Goal: Task Accomplishment & Management: Complete application form

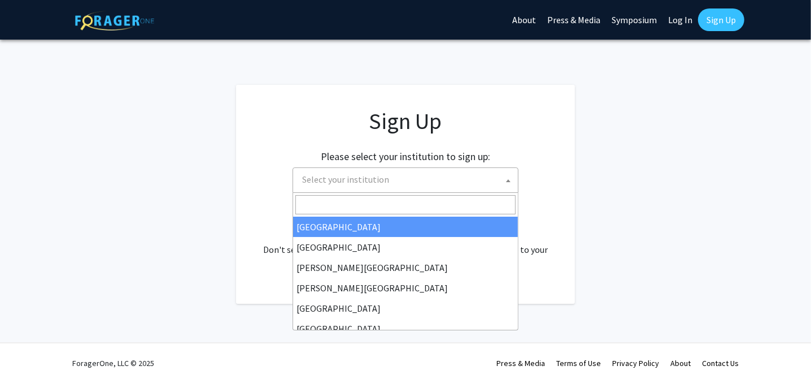
click at [435, 180] on span "Select your institution" at bounding box center [408, 179] width 220 height 23
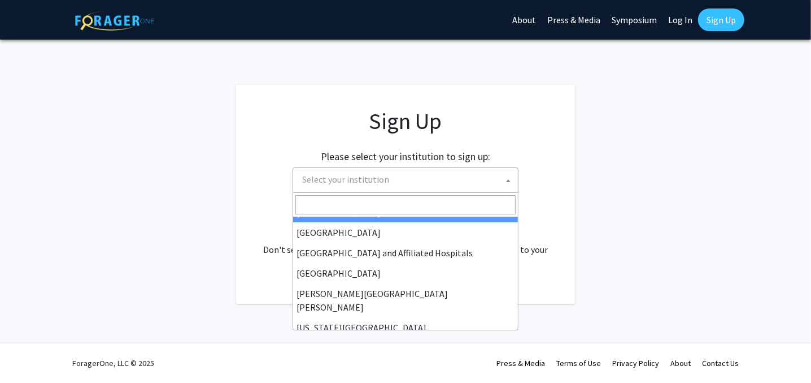
scroll to position [169, 0]
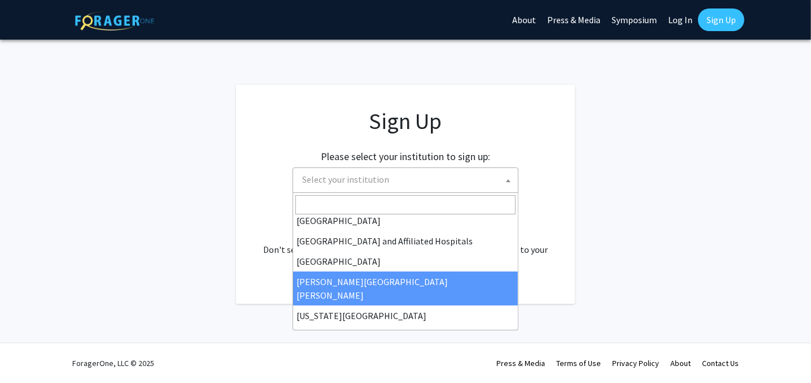
select select "1"
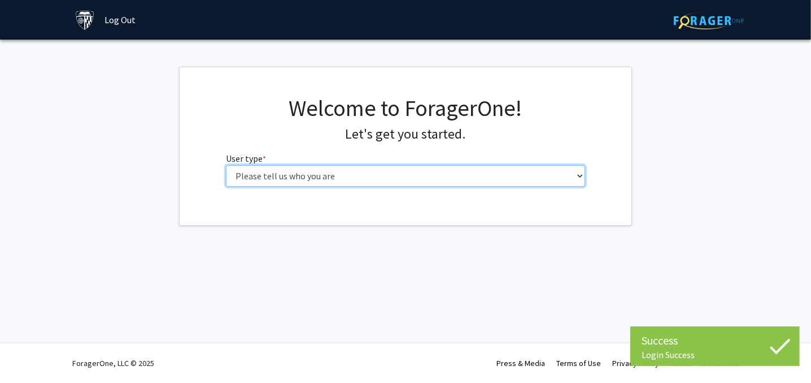
click at [569, 179] on select "Please tell us who you are Undergraduate Student Master's Student Doctoral Cand…" at bounding box center [406, 175] width 360 height 21
select select "2: masters"
click at [226, 165] on select "Please tell us who you are Undergraduate Student Master's Student Doctoral Cand…" at bounding box center [406, 175] width 360 height 21
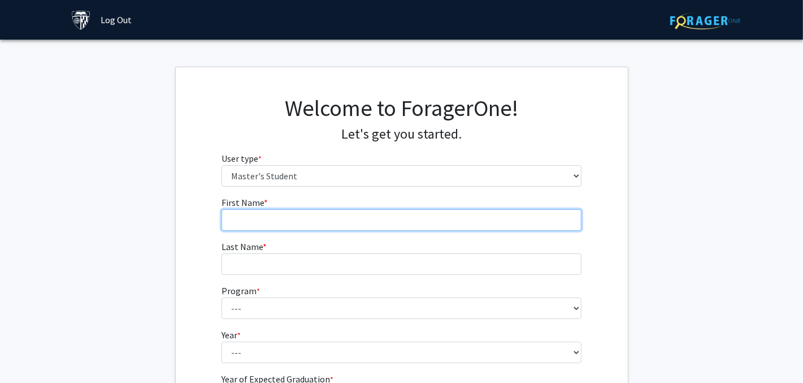
click at [528, 227] on input "First Name * required" at bounding box center [402, 219] width 360 height 21
type input "[PERSON_NAME]"
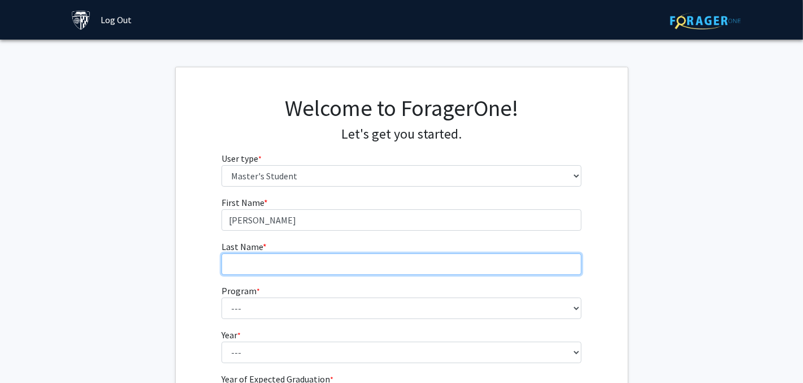
type input "Fender"
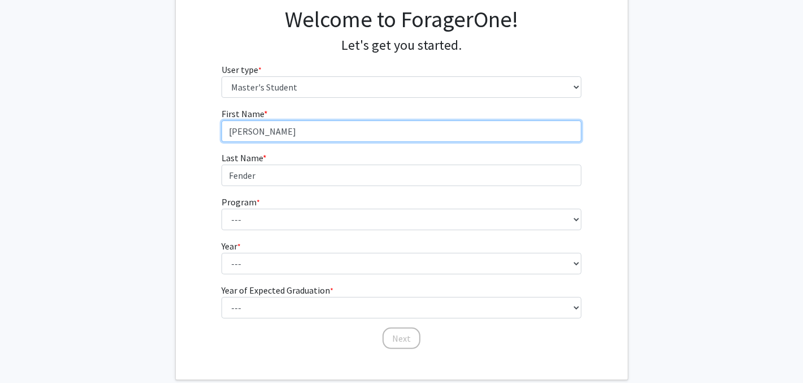
scroll to position [117, 0]
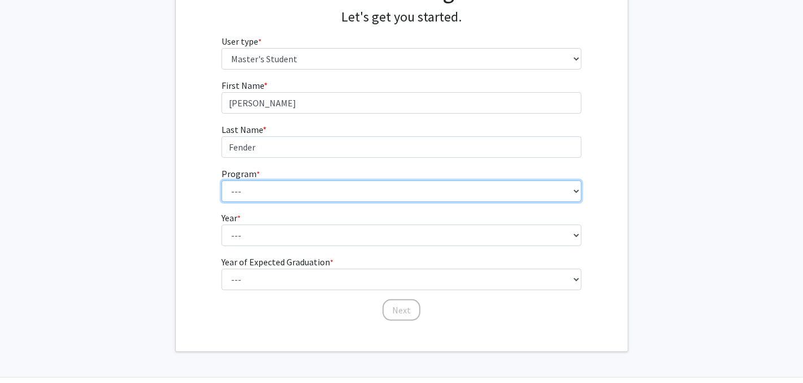
click at [336, 192] on select "--- Anatomy Education Applied and Computational Mathematics Applied Biomedical …" at bounding box center [402, 190] width 360 height 21
select select "114: 113"
click at [222, 180] on select "--- Anatomy Education Applied and Computational Mathematics Applied Biomedical …" at bounding box center [402, 190] width 360 height 21
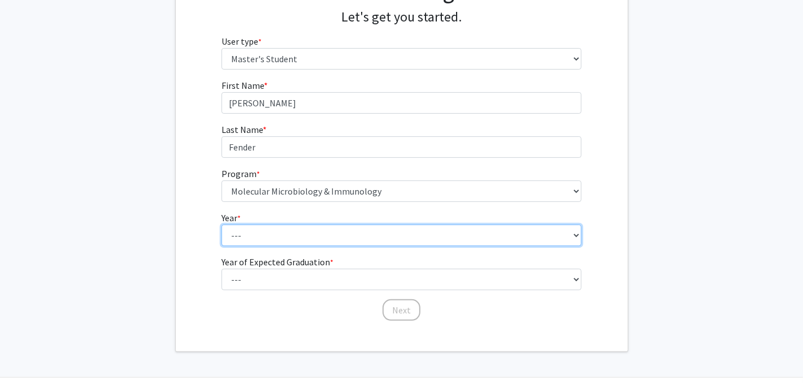
click at [332, 233] on select "--- First Year Second Year" at bounding box center [402, 234] width 360 height 21
select select "1: first_year"
click at [222, 224] on select "--- First Year Second Year" at bounding box center [402, 234] width 360 height 21
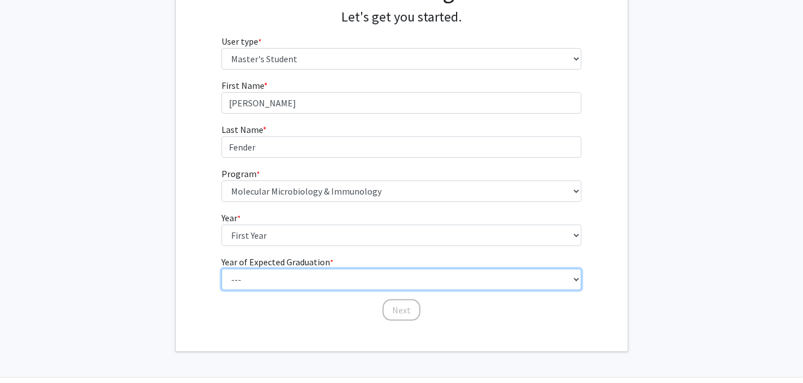
click at [324, 277] on select "--- 2025 2026 2027 2028 2029 2030 2031 2032 2033 2034" at bounding box center [402, 278] width 360 height 21
select select "3: 2027"
click at [222, 268] on select "--- 2025 2026 2027 2028 2029 2030 2031 2032 2033 2034" at bounding box center [402, 278] width 360 height 21
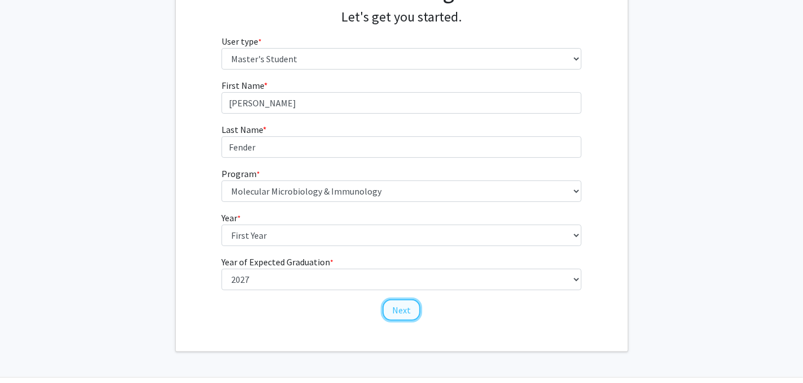
click at [405, 307] on button "Next" at bounding box center [402, 309] width 38 height 21
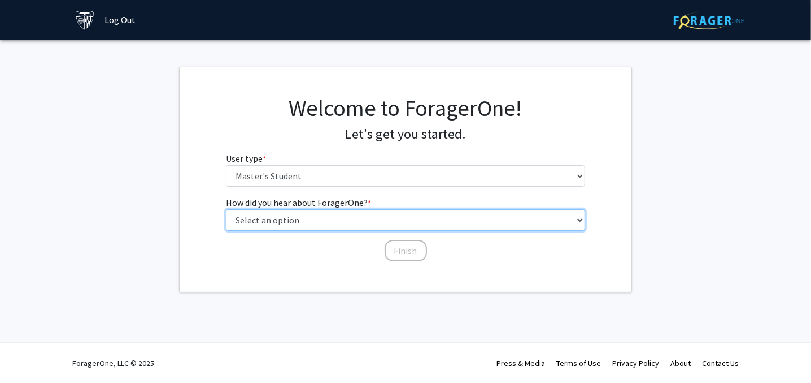
click at [408, 220] on select "Select an option Peer/student recommendation Faculty/staff recommendation Unive…" at bounding box center [406, 219] width 360 height 21
select select "3: university_website"
click at [226, 209] on select "Select an option Peer/student recommendation Faculty/staff recommendation Unive…" at bounding box center [406, 219] width 360 height 21
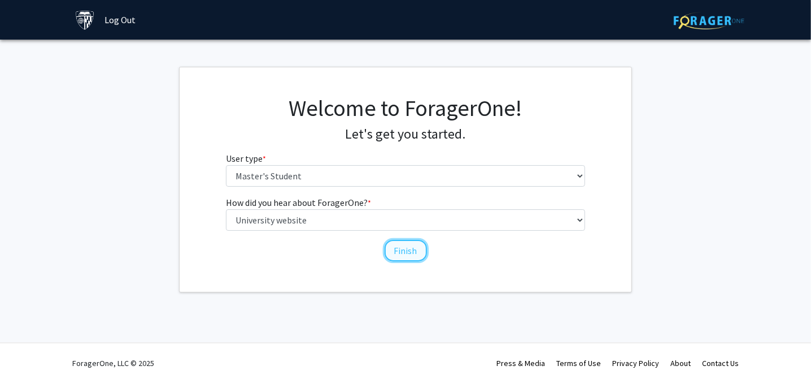
click at [399, 246] on button "Finish" at bounding box center [406, 250] width 42 height 21
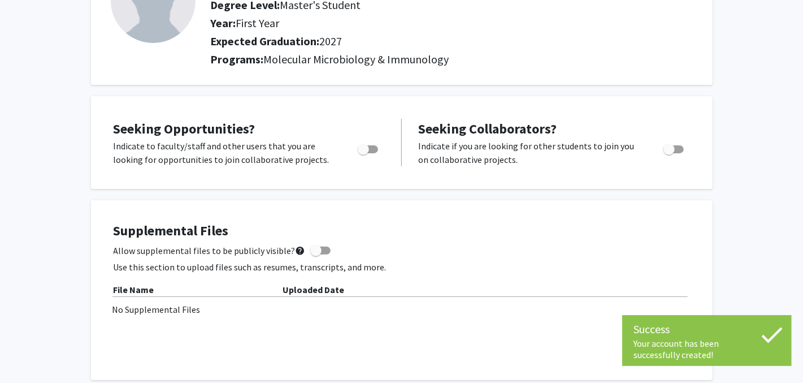
scroll to position [128, 0]
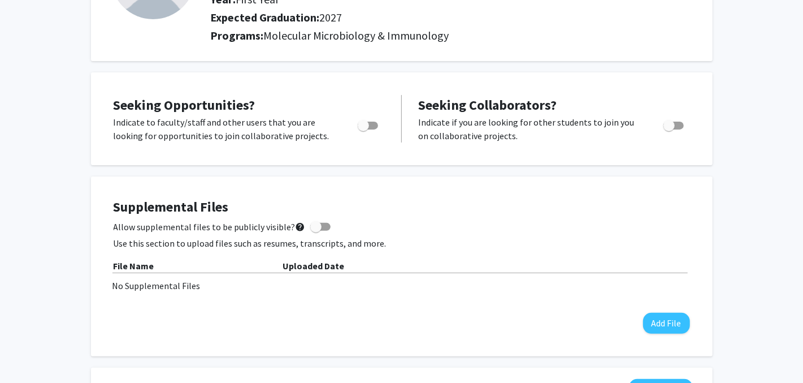
scroll to position [142, 0]
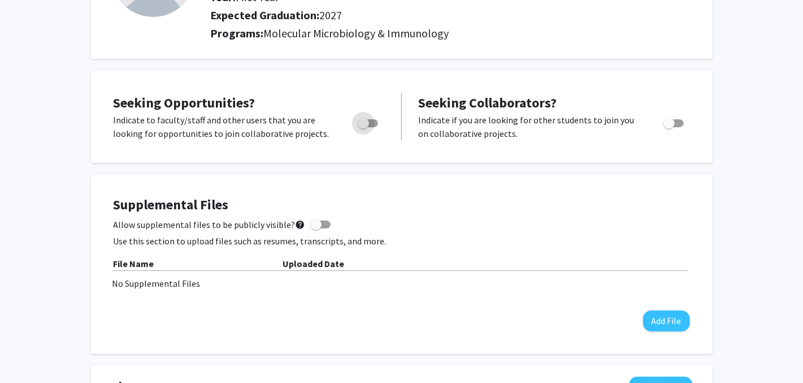
click at [364, 121] on span "Toggle" at bounding box center [363, 123] width 11 height 11
click at [363, 127] on input "Are you actively seeking opportunities?" at bounding box center [363, 127] width 1 height 1
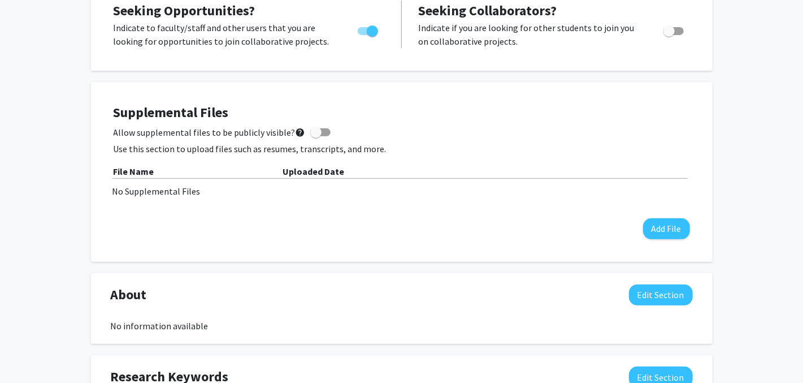
scroll to position [218, 0]
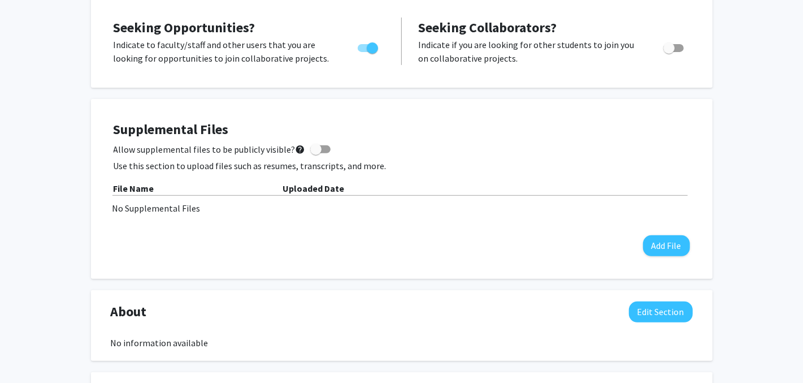
click at [369, 53] on label "Toggle" at bounding box center [365, 48] width 25 height 14
click at [363, 53] on input "Are you actively seeking opportunities?" at bounding box center [363, 52] width 1 height 1
checkbox input "false"
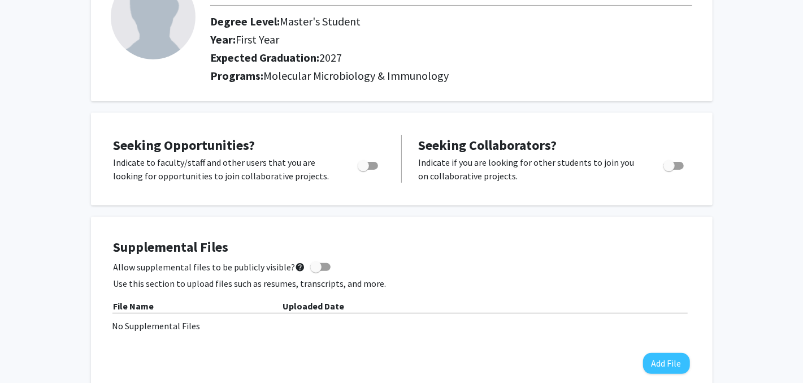
scroll to position [0, 0]
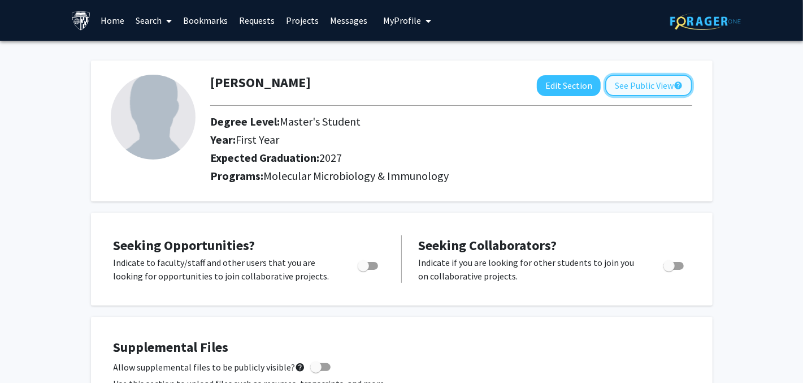
click at [630, 87] on button "See Public View help" at bounding box center [648, 85] width 87 height 21
